Goal: Find contact information: Find contact information

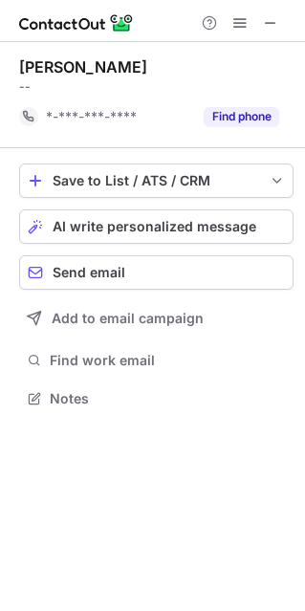
scroll to position [384, 305]
click at [265, 25] on span at bounding box center [270, 22] width 15 height 15
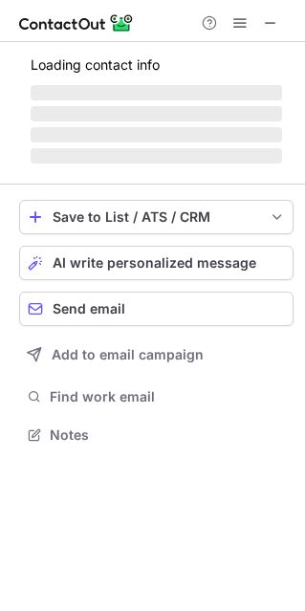
scroll to position [415, 305]
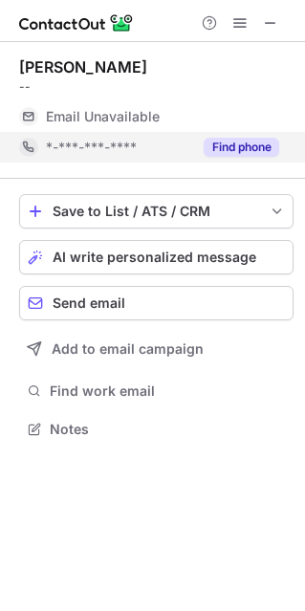
click at [219, 146] on button "Find phone" at bounding box center [241, 147] width 75 height 19
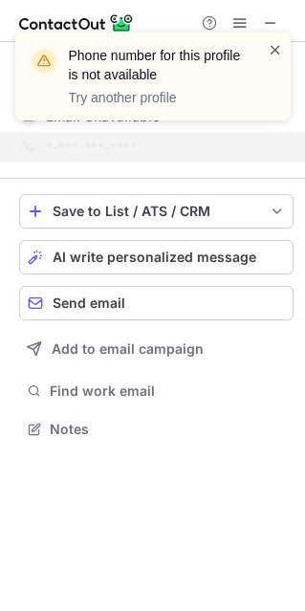
click at [274, 50] on span at bounding box center [275, 49] width 15 height 19
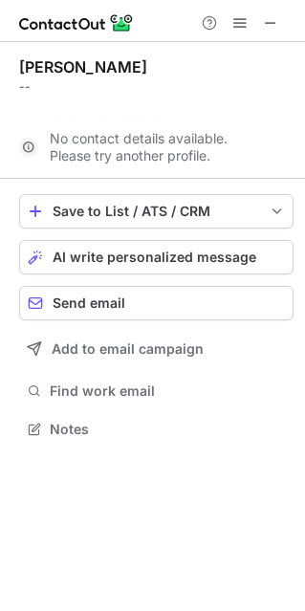
scroll to position [384, 305]
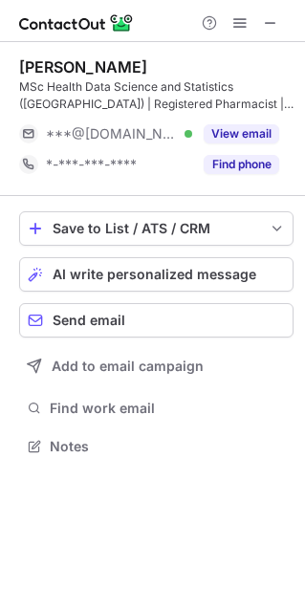
scroll to position [432, 305]
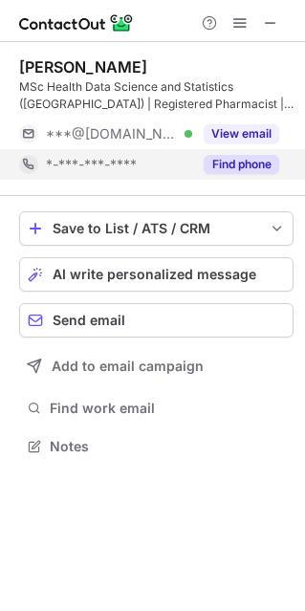
click at [247, 167] on button "Find phone" at bounding box center [241, 164] width 75 height 19
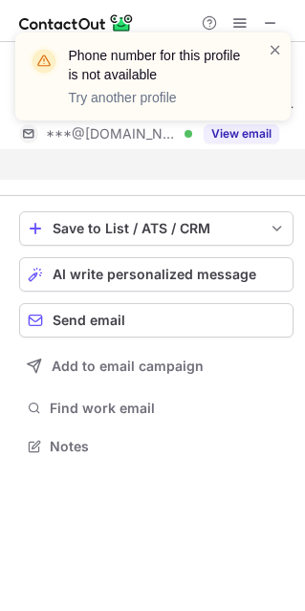
scroll to position [401, 305]
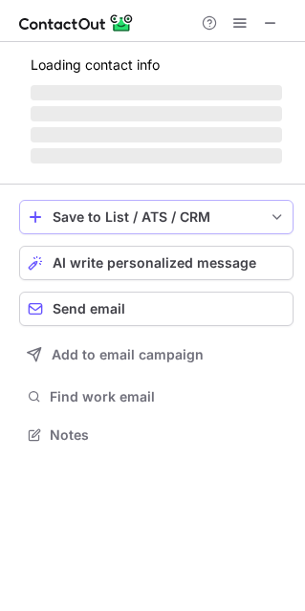
scroll to position [415, 305]
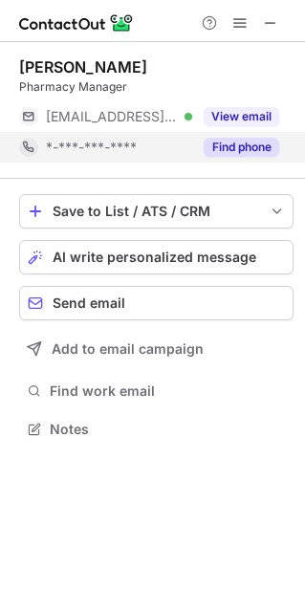
click at [238, 148] on button "Find phone" at bounding box center [241, 147] width 75 height 19
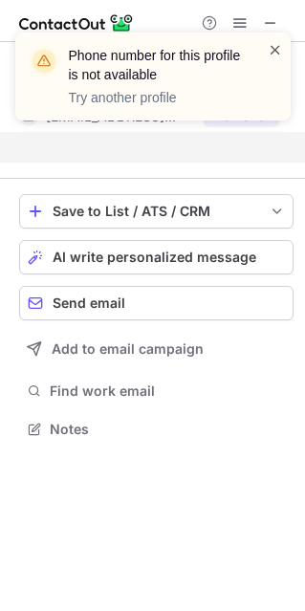
scroll to position [384, 305]
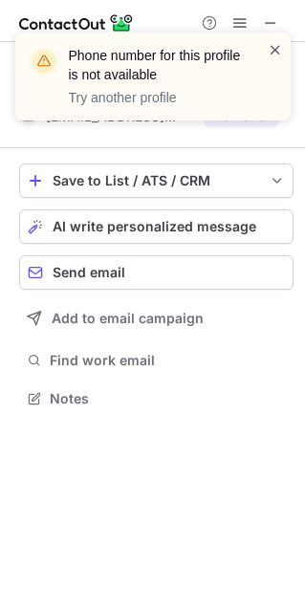
click at [280, 43] on span at bounding box center [275, 49] width 15 height 19
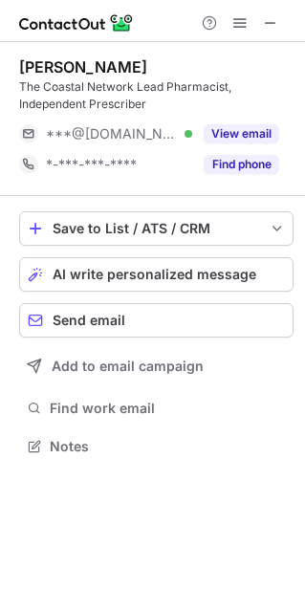
scroll to position [432, 305]
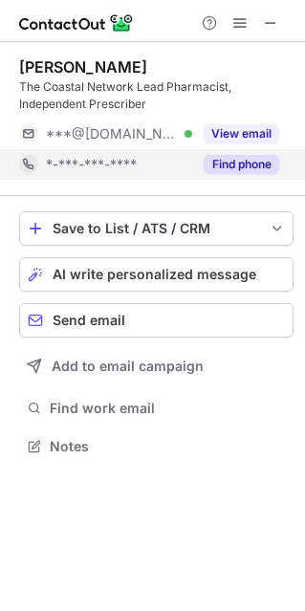
click at [224, 163] on button "Find phone" at bounding box center [241, 164] width 75 height 19
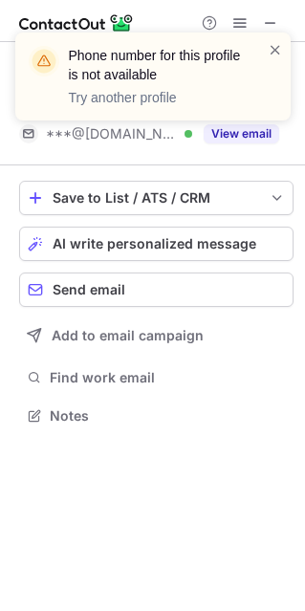
scroll to position [401, 305]
click at [276, 119] on div "Phone number for this profile is not available Try another profile" at bounding box center [152, 76] width 275 height 88
click at [270, 47] on span at bounding box center [275, 49] width 15 height 19
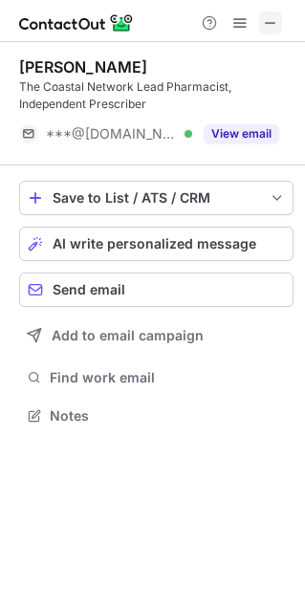
click at [273, 20] on span at bounding box center [270, 22] width 15 height 15
